Goal: Navigation & Orientation: Find specific page/section

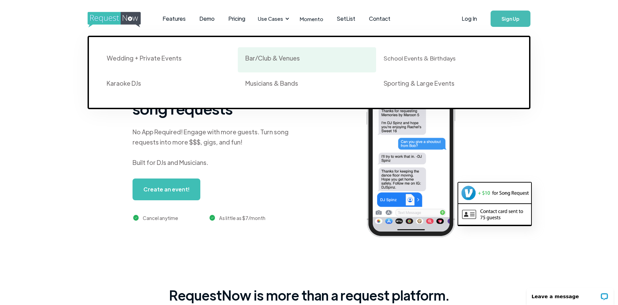
click at [282, 62] on div "Bar/Club & Venues" at bounding box center [307, 60] width 124 height 12
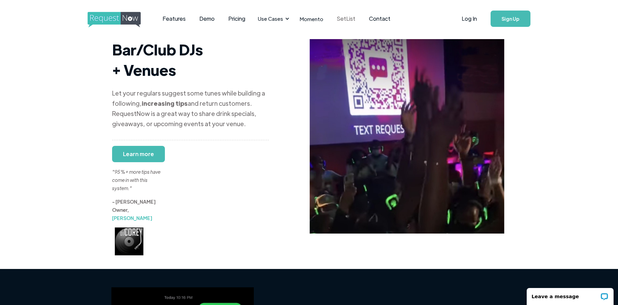
click at [340, 15] on link "SetList" at bounding box center [346, 18] width 32 height 21
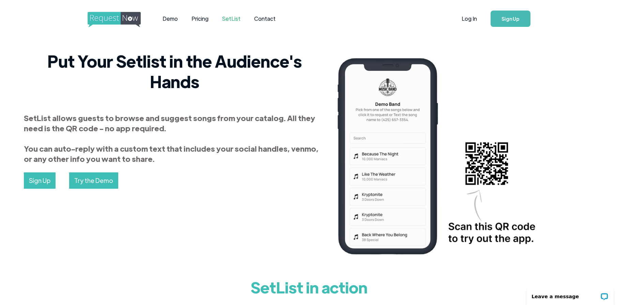
scroll to position [0, 0]
